Goal: Information Seeking & Learning: Learn about a topic

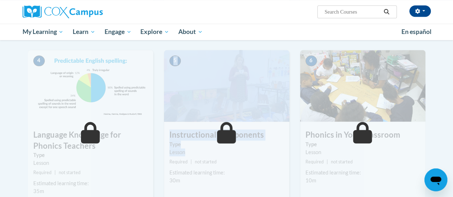
drag, startPoint x: 218, startPoint y: 154, endPoint x: 221, endPoint y: 140, distance: 14.4
click at [221, 140] on div "5 Instructional Components Type Lesson Required | not started Estimated learnin…" at bounding box center [227, 133] width 136 height 166
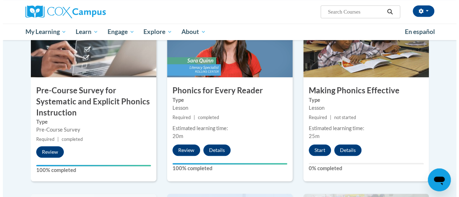
scroll to position [197, 0]
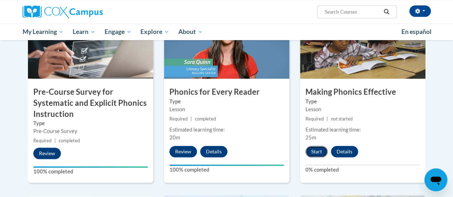
click at [319, 153] on button "Start" at bounding box center [317, 151] width 22 height 11
